Goal: Information Seeking & Learning: Learn about a topic

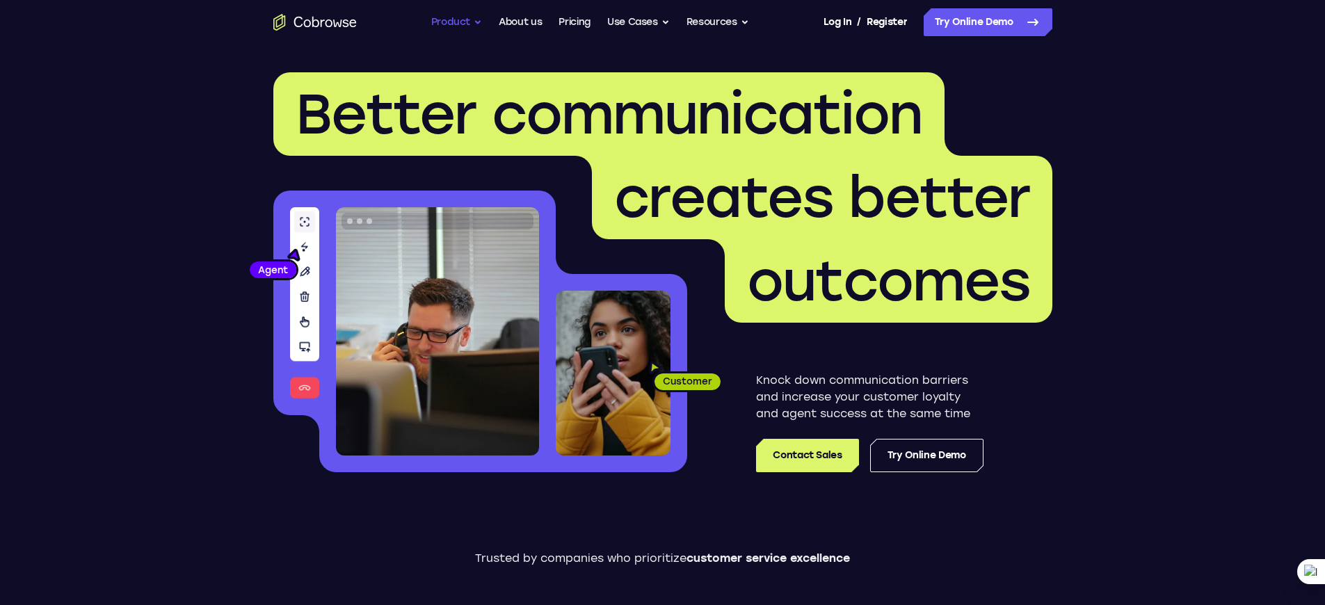
click at [479, 22] on button "Product" at bounding box center [456, 22] width 51 height 28
